Goal: Task Accomplishment & Management: Manage account settings

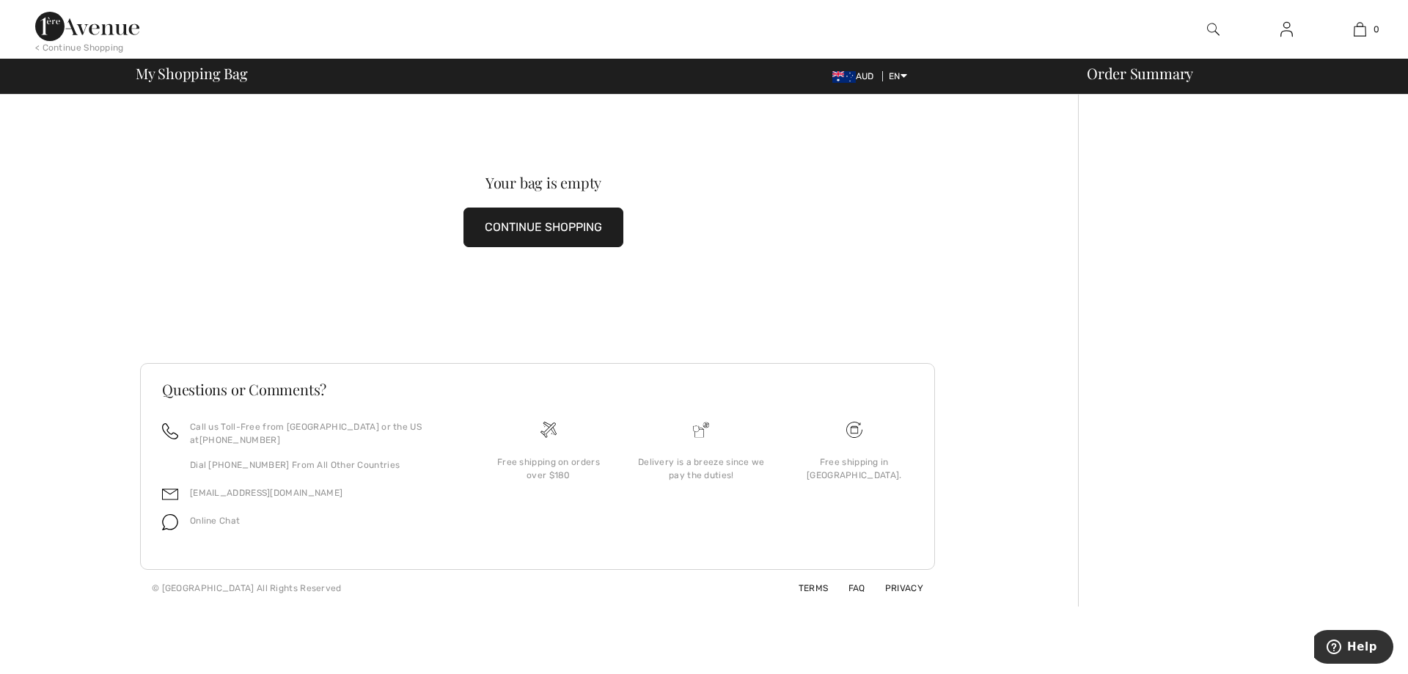
click at [1286, 24] on img at bounding box center [1286, 30] width 12 height 18
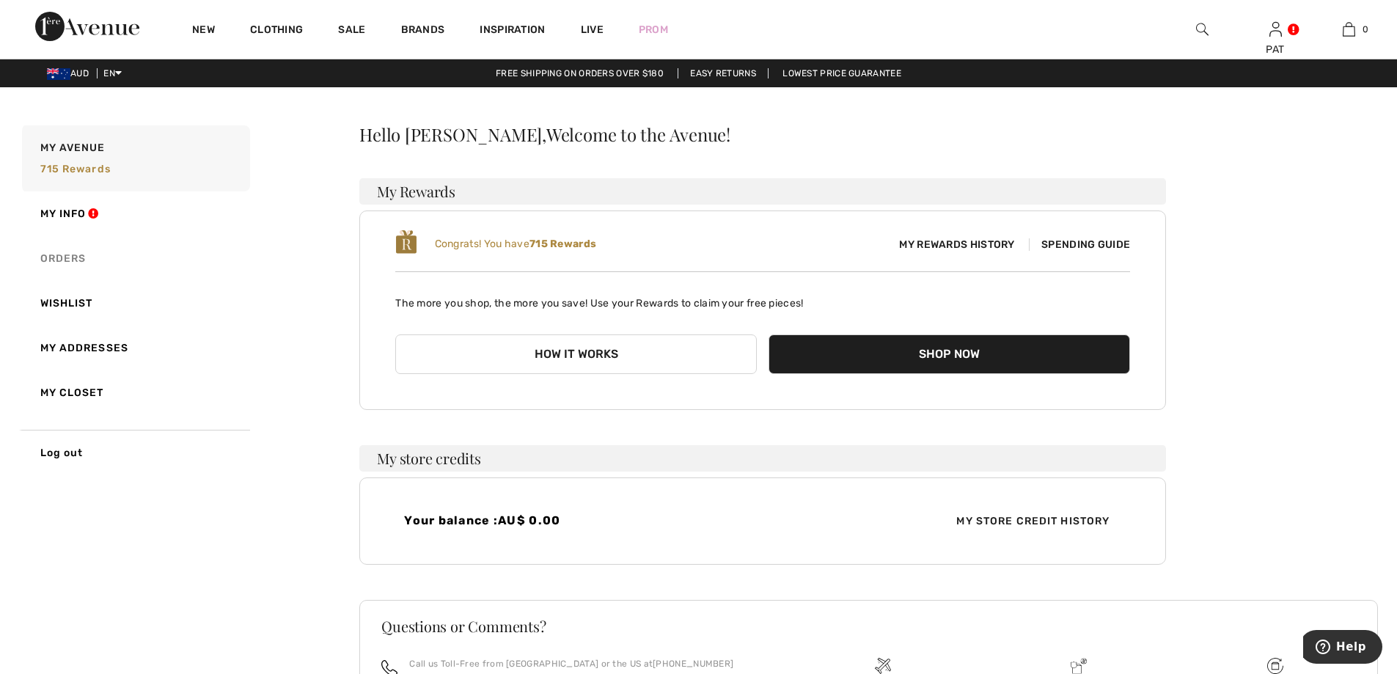
click at [70, 257] on link "Orders" at bounding box center [134, 258] width 231 height 45
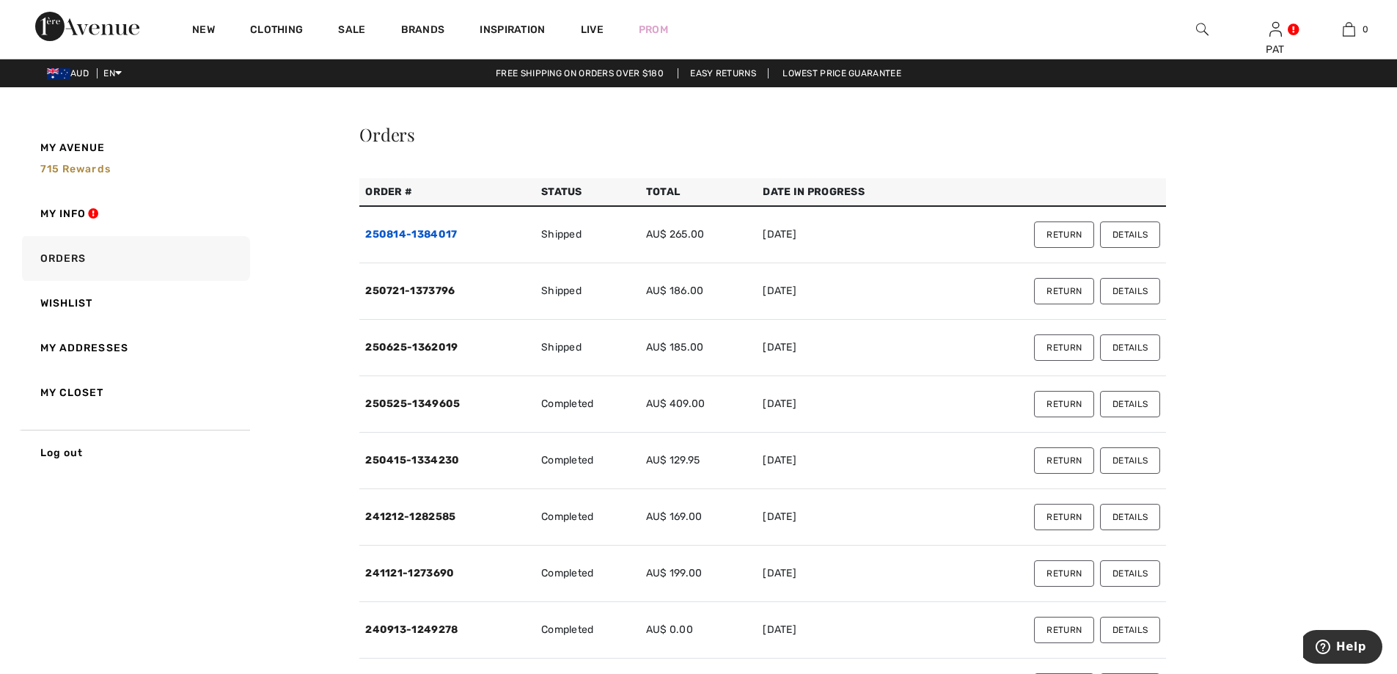
click at [437, 236] on link "250814-1384017" at bounding box center [411, 234] width 92 height 12
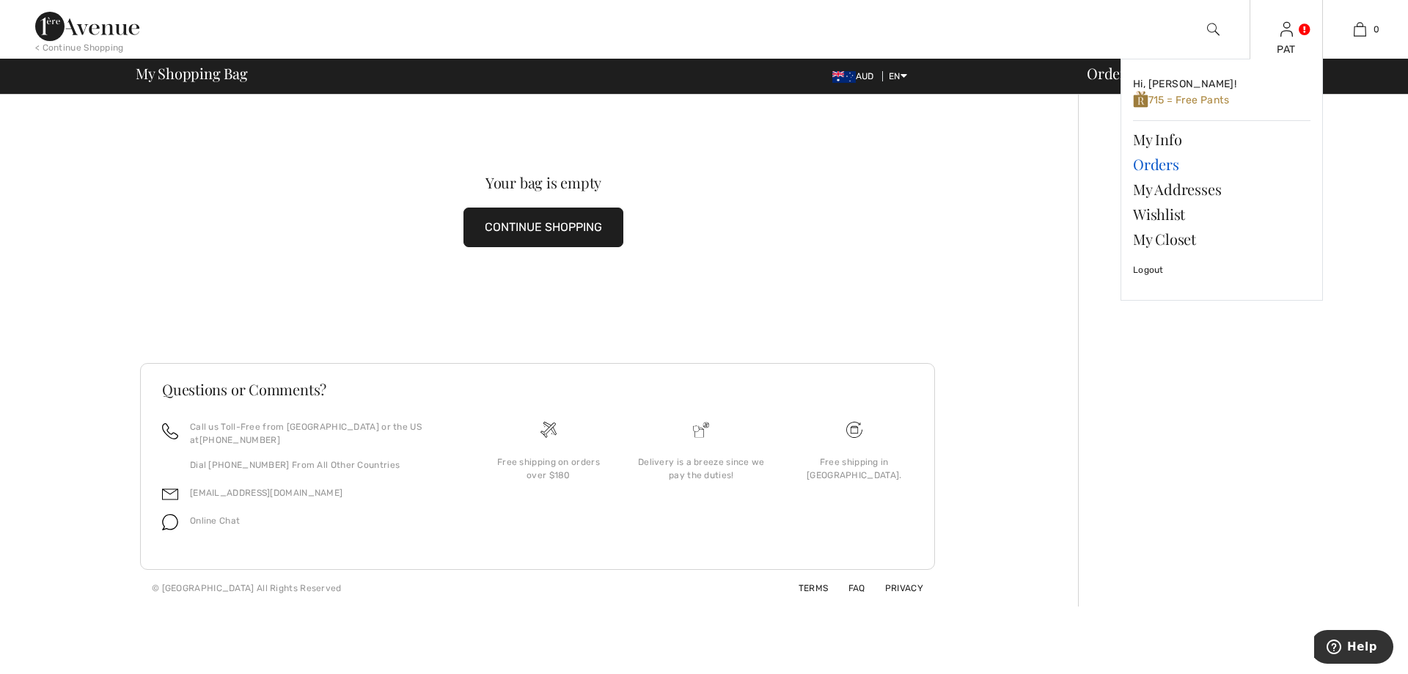
click at [1167, 166] on link "Orders" at bounding box center [1221, 164] width 177 height 25
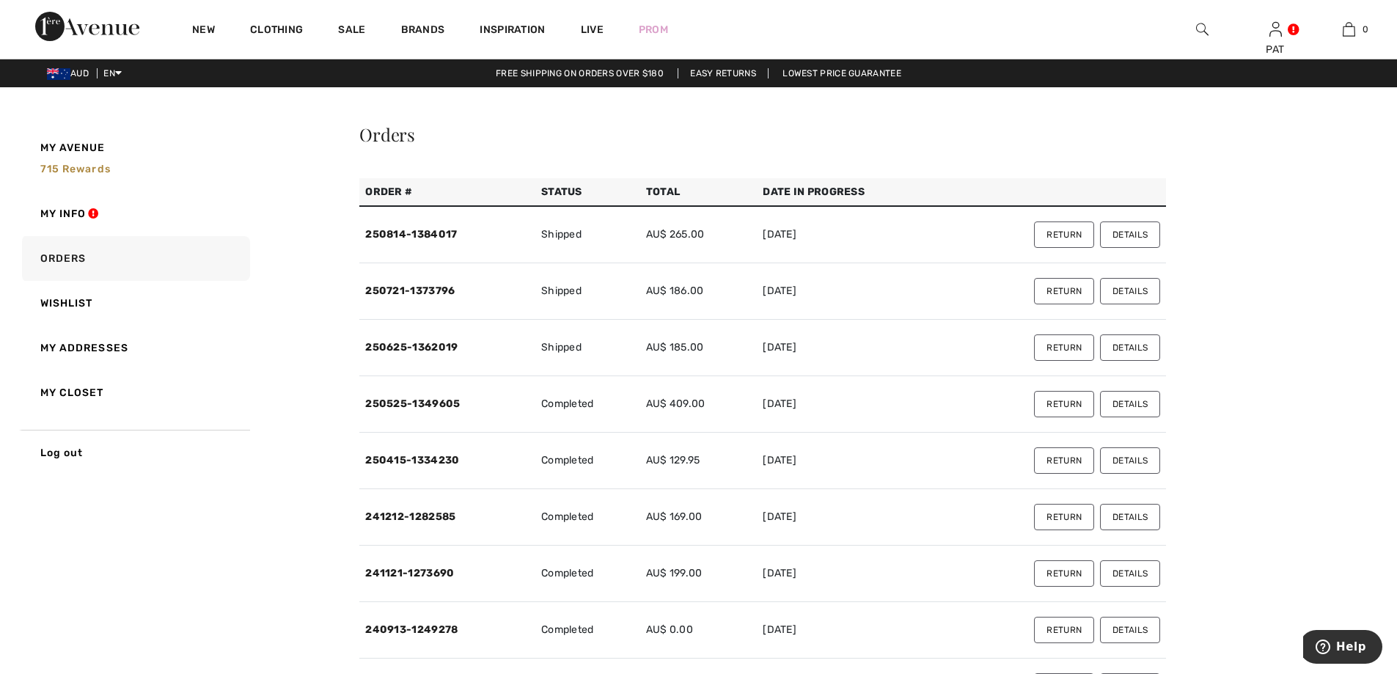
click at [1072, 235] on button "Return" at bounding box center [1064, 234] width 60 height 26
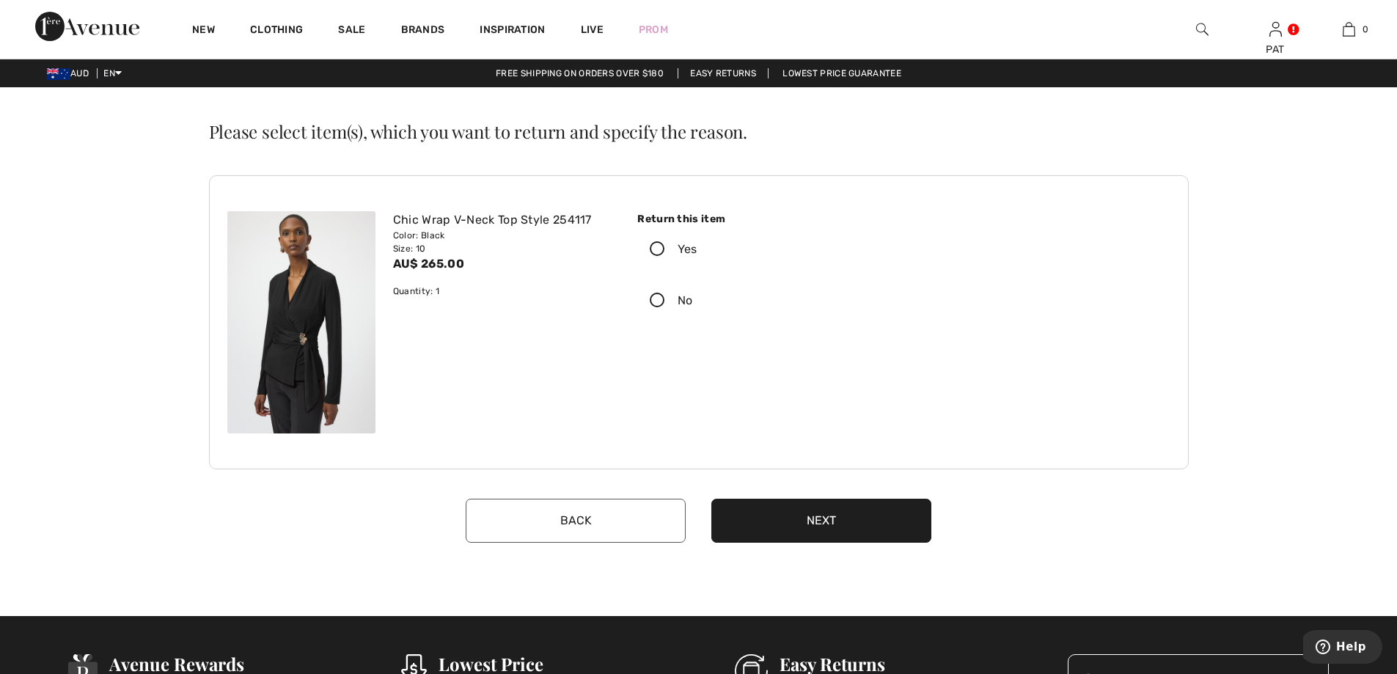
click at [656, 247] on icon at bounding box center [657, 249] width 39 height 15
click at [697, 247] on input "Yes" at bounding box center [702, 249] width 10 height 44
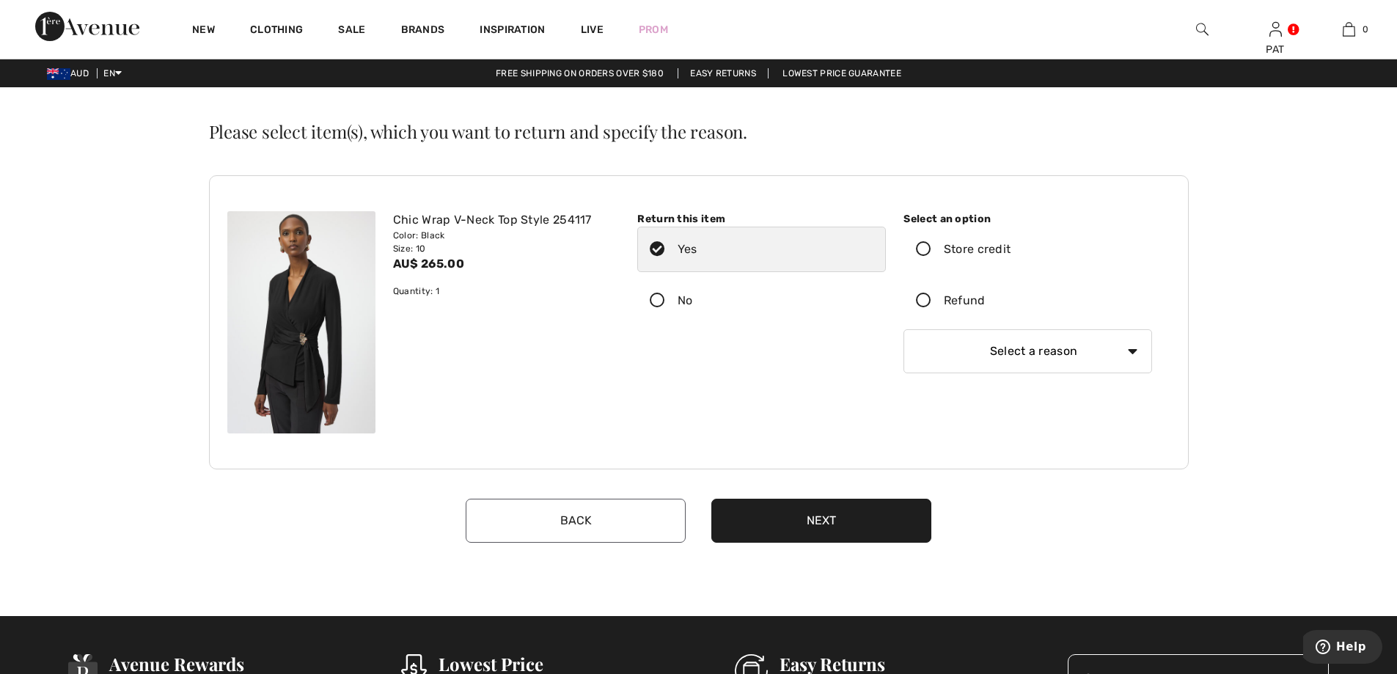
click at [921, 299] on icon at bounding box center [923, 300] width 39 height 15
click at [985, 299] on input "Refund" at bounding box center [990, 301] width 10 height 44
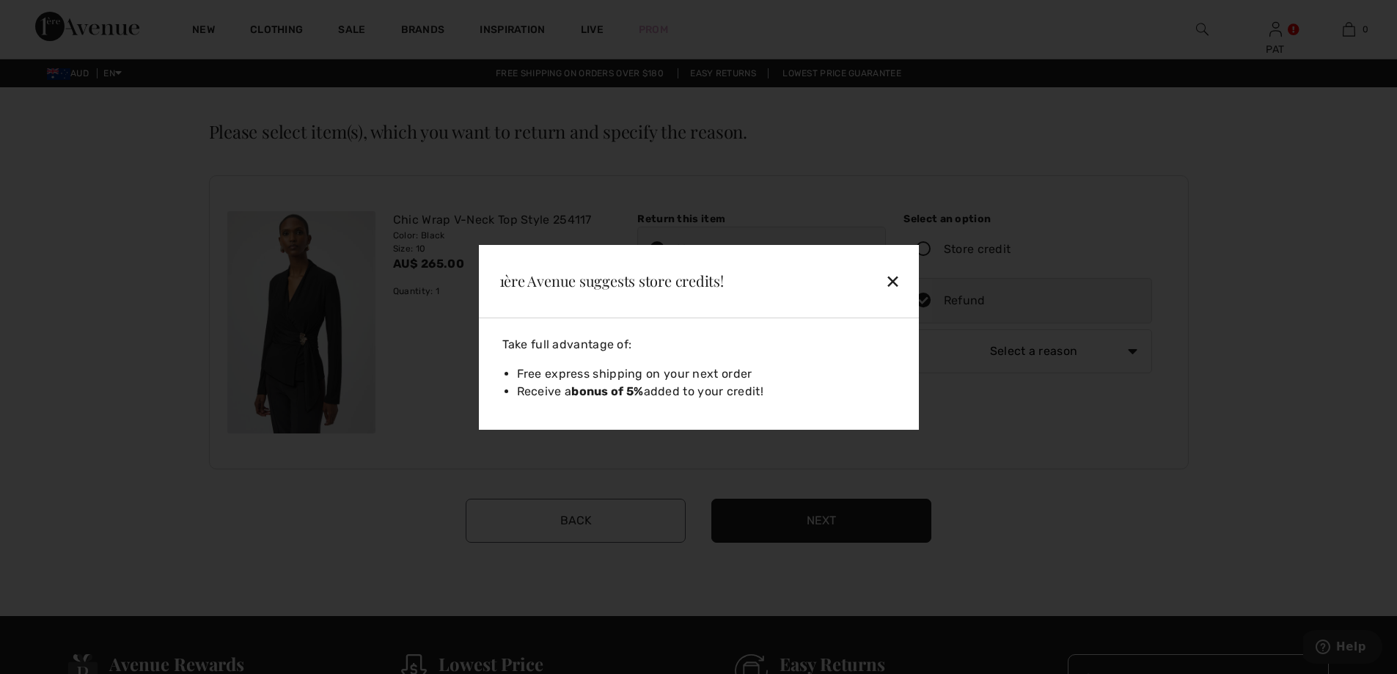
click at [897, 278] on div "✕" at bounding box center [859, 280] width 95 height 31
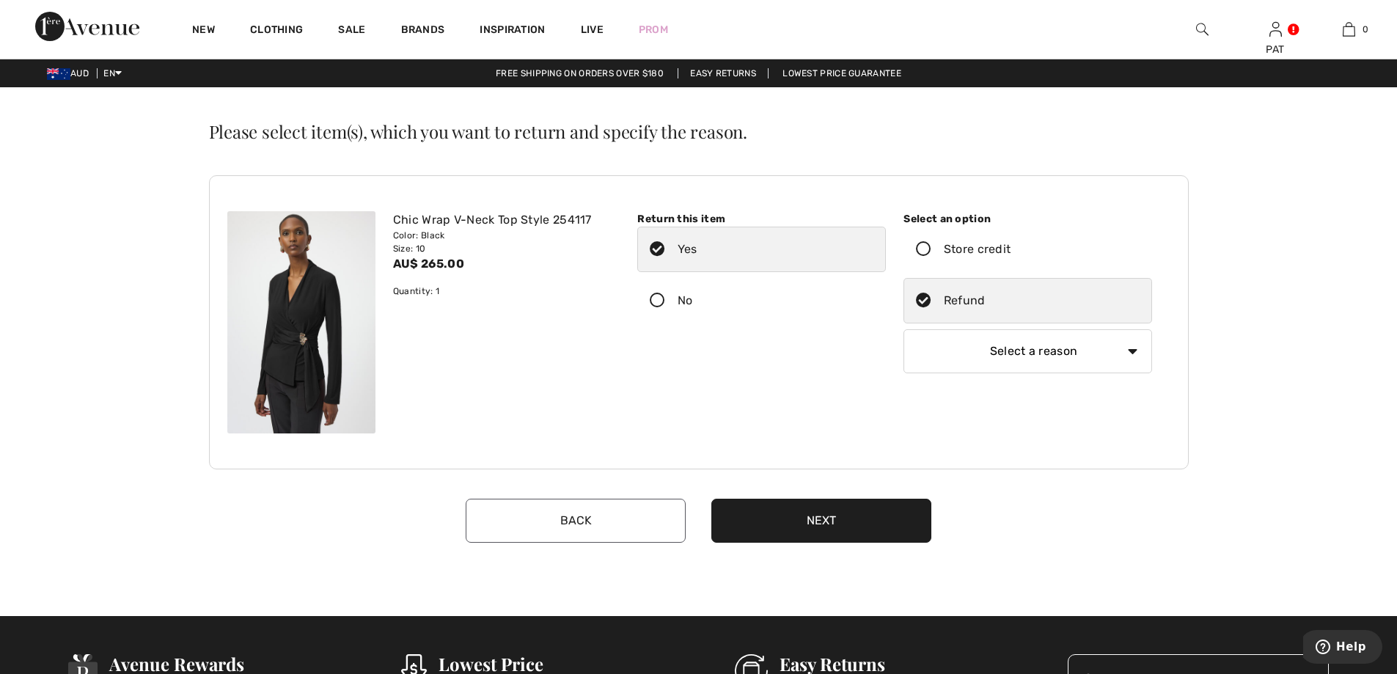
click at [1134, 350] on select "Select a reason I received the wrong product or size My order arrived too late …" at bounding box center [1027, 351] width 249 height 44
select select "4"
click at [903, 329] on select "Select a reason I received the wrong product or size My order arrived too late …" at bounding box center [1027, 351] width 249 height 44
click at [876, 507] on button "Next" at bounding box center [821, 521] width 220 height 44
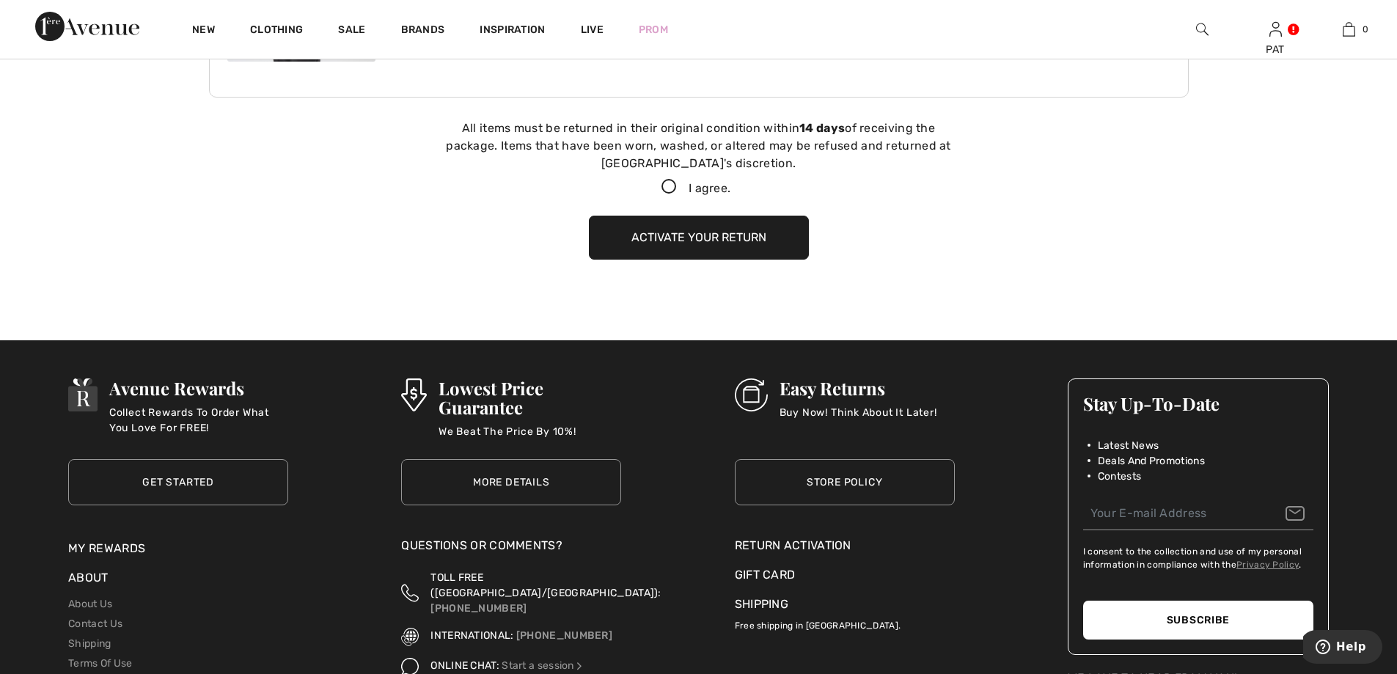
scroll to position [403, 0]
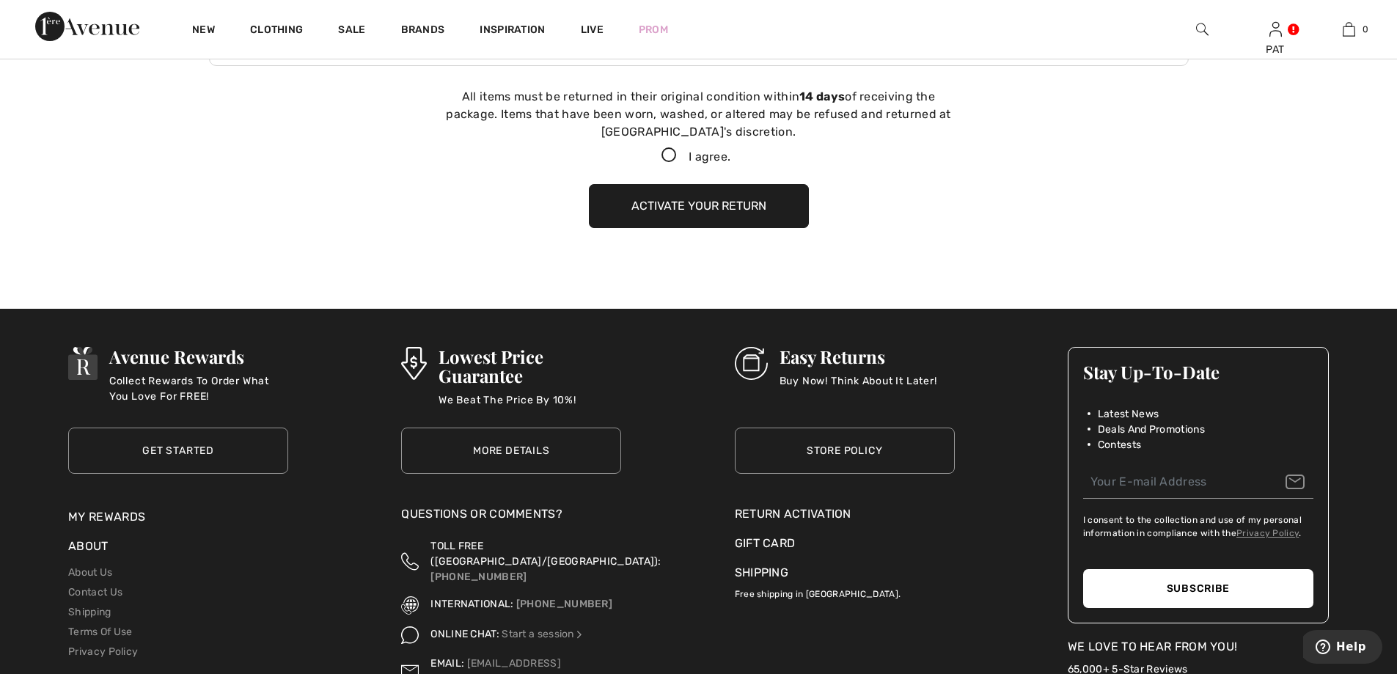
click at [671, 154] on icon at bounding box center [669, 155] width 39 height 15
click at [730, 154] on input "I agree." at bounding box center [735, 156] width 10 height 10
checkbox input "true"
click at [706, 209] on button "Activate your return" at bounding box center [699, 206] width 220 height 44
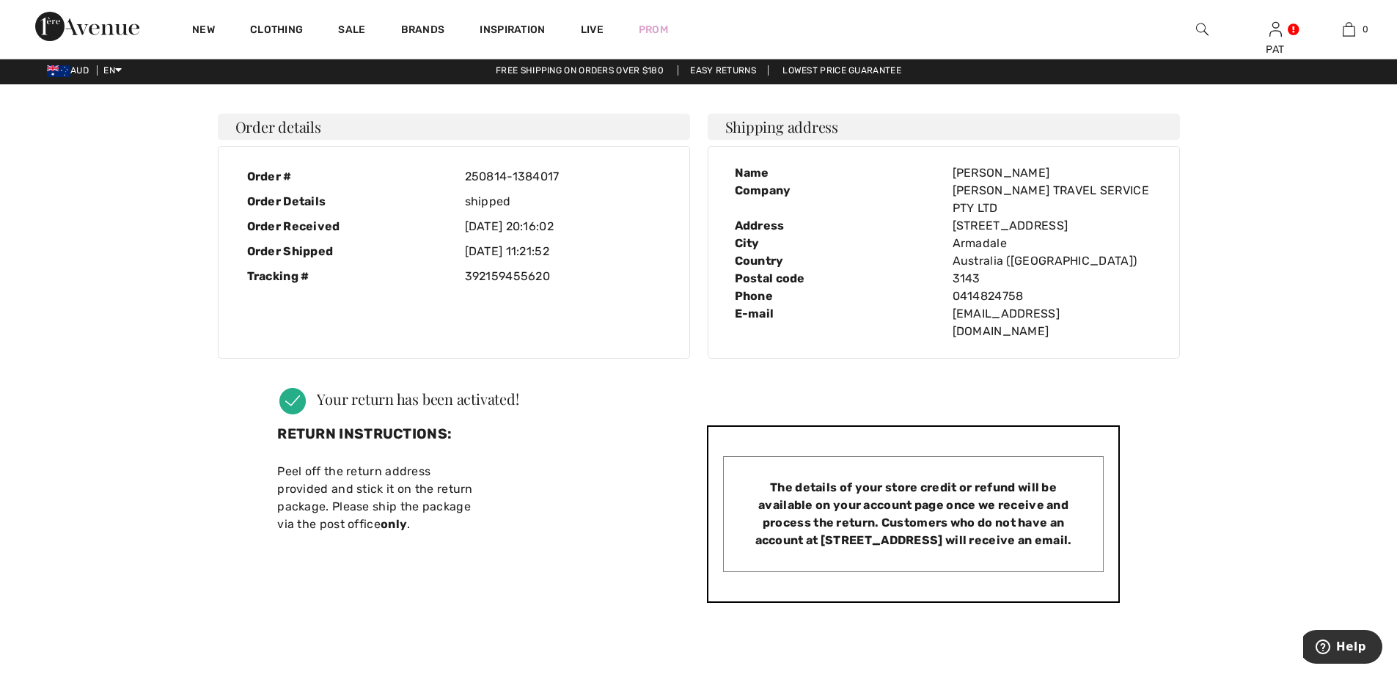
scroll to position [0, 0]
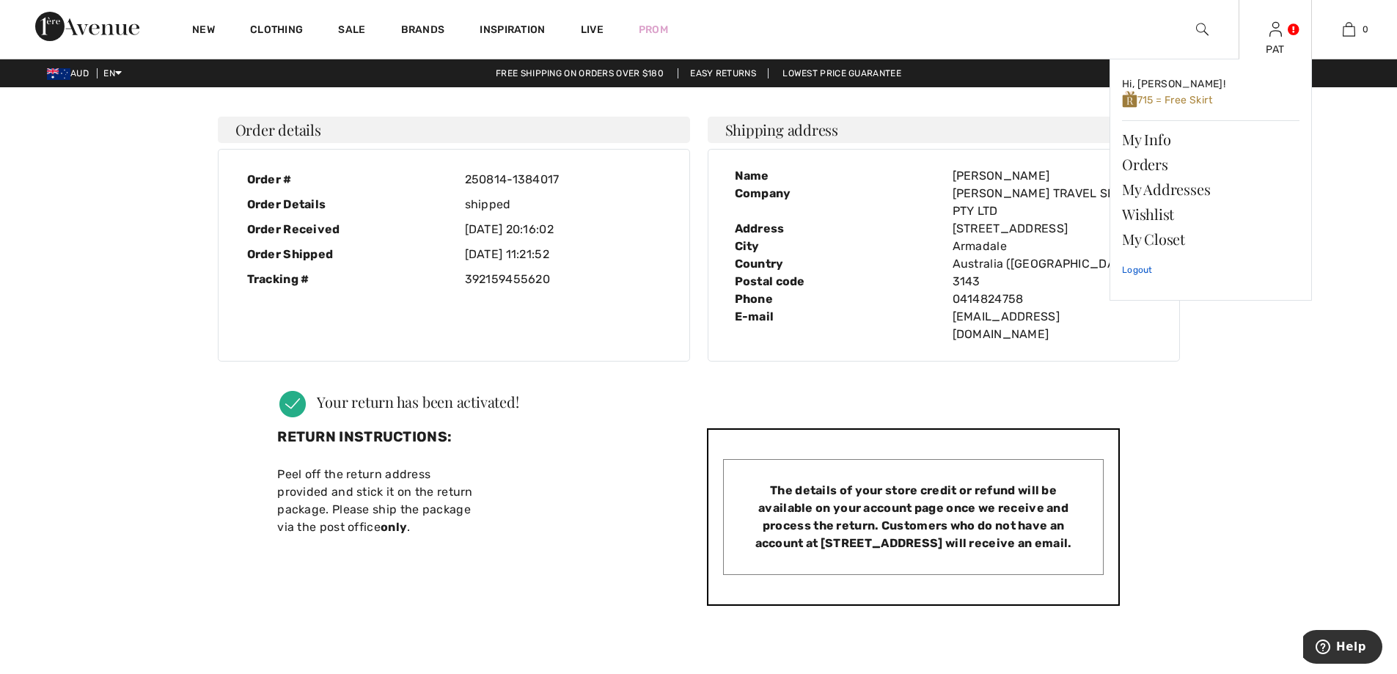
click at [1151, 268] on link "Logout" at bounding box center [1210, 270] width 177 height 37
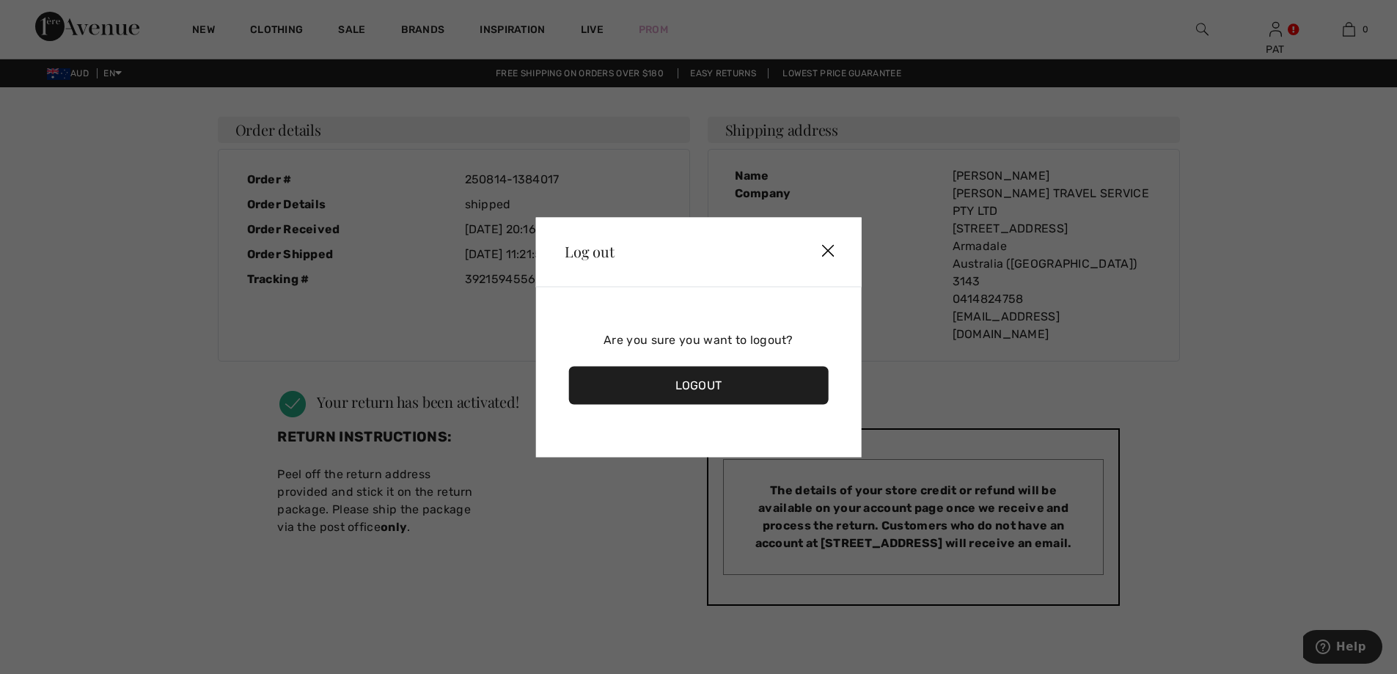
click at [743, 387] on div "Logout" at bounding box center [698, 385] width 260 height 38
